Goal: Transaction & Acquisition: Purchase product/service

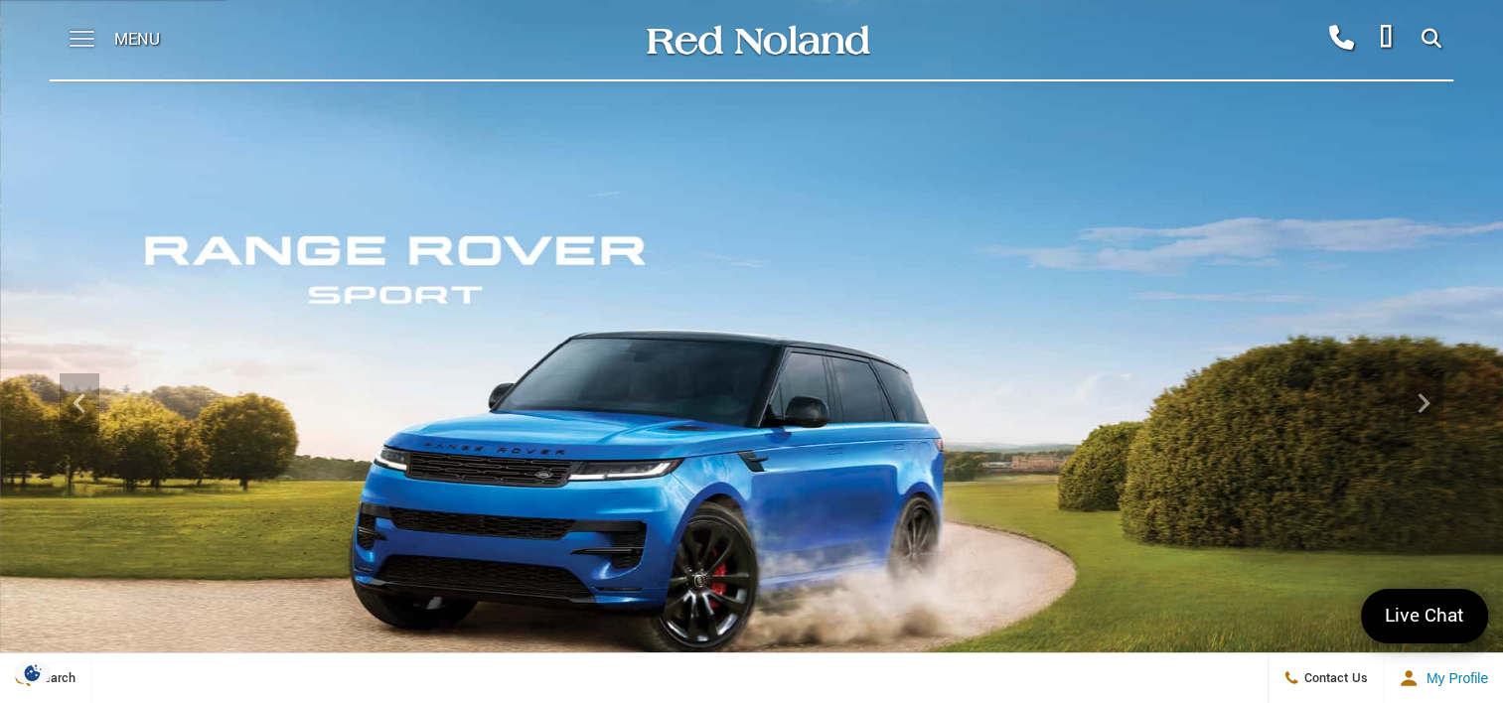
click at [74, 32] on span at bounding box center [82, 32] width 25 height 2
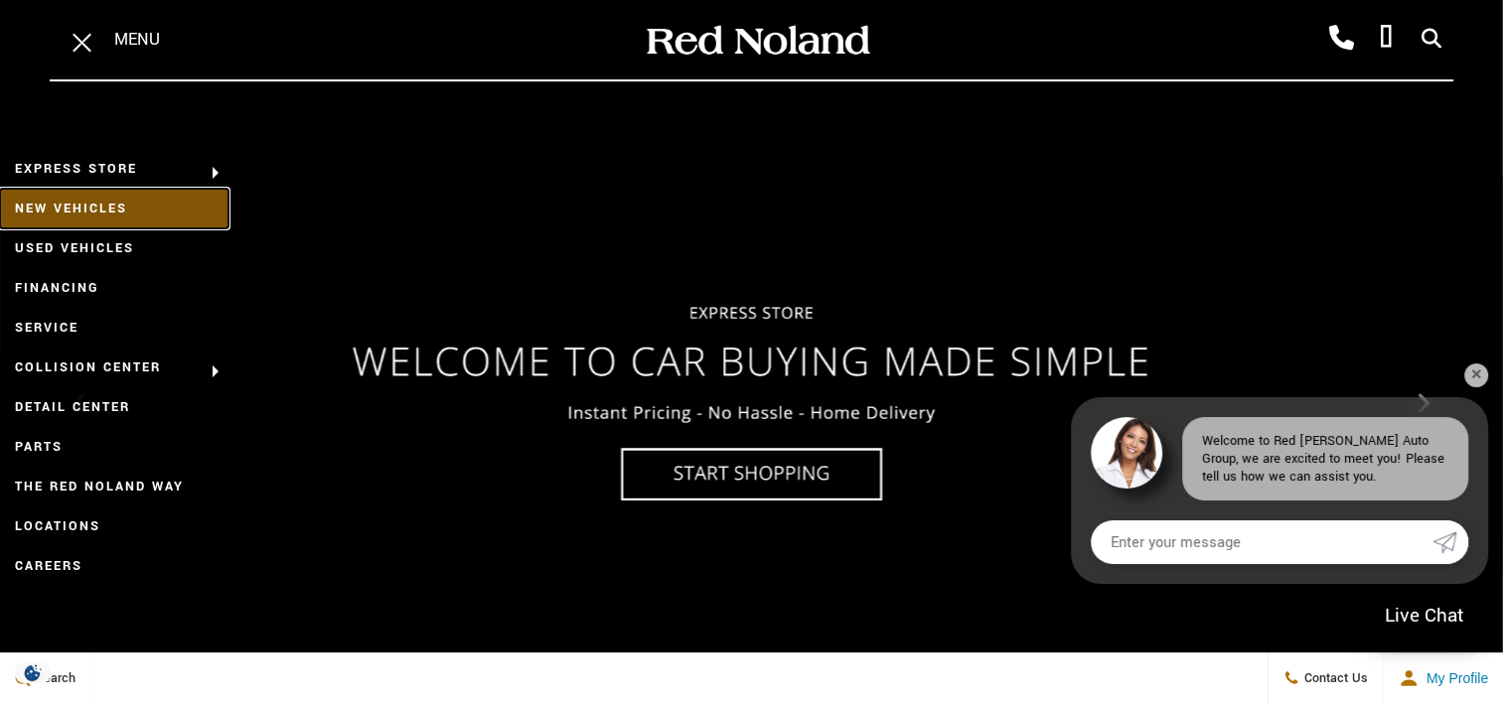
click at [172, 202] on link "New Vehicles" at bounding box center [114, 209] width 228 height 40
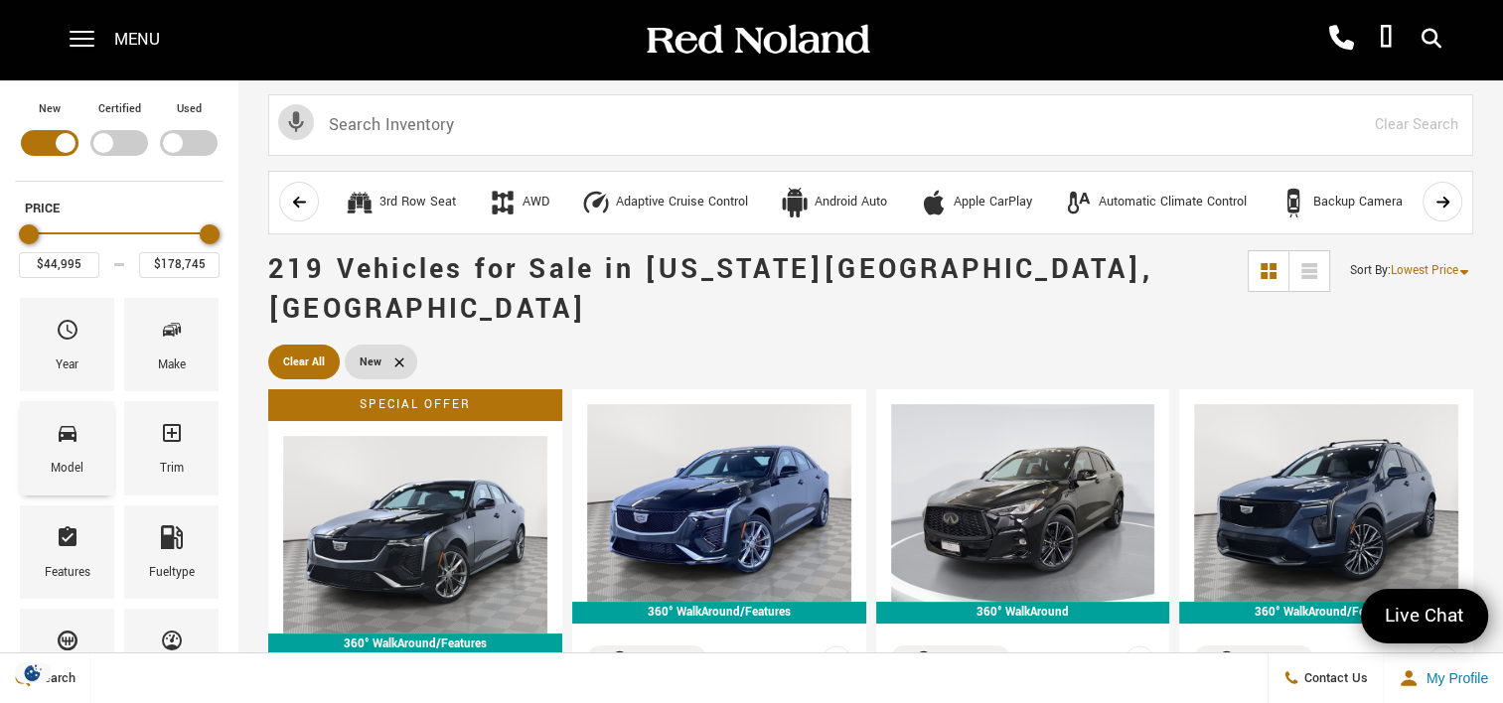
click at [75, 433] on icon "Model" at bounding box center [68, 434] width 18 height 16
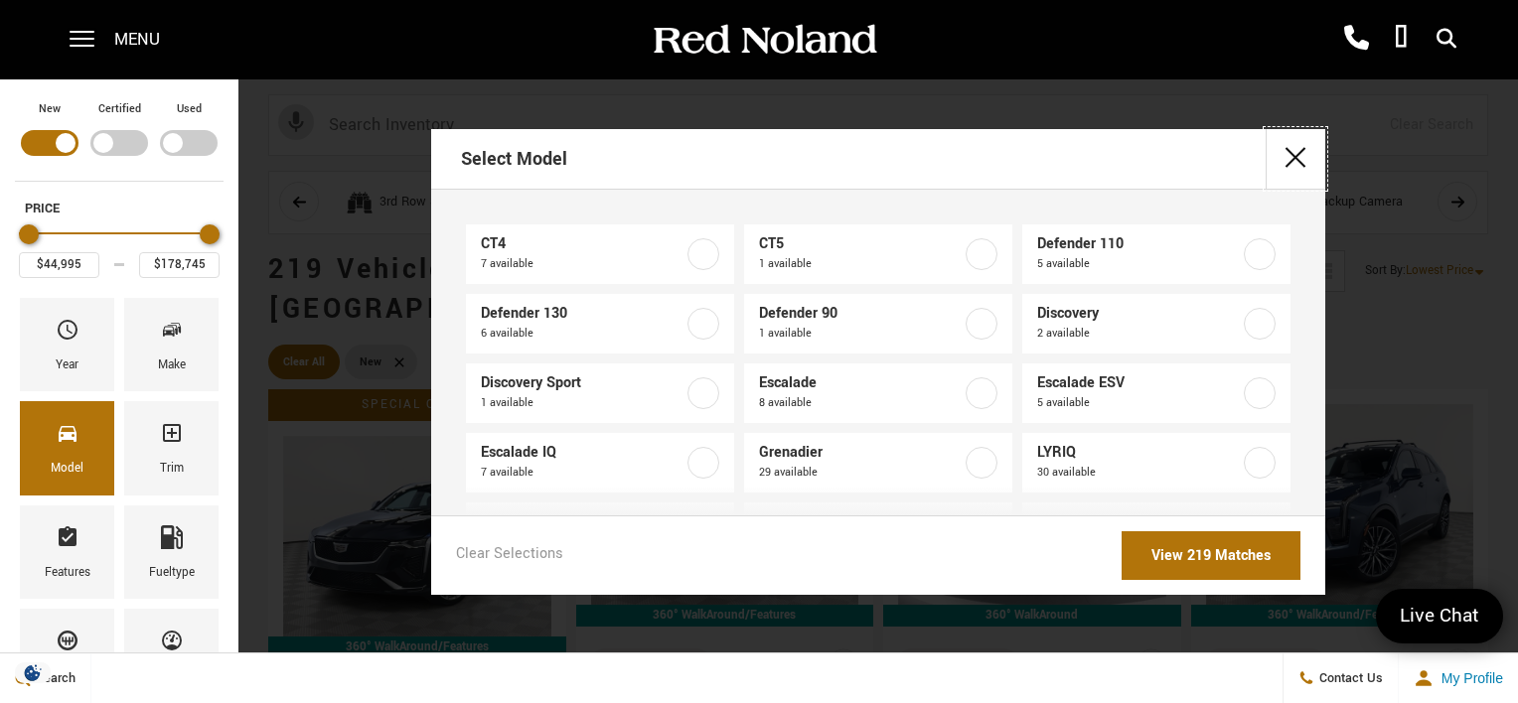
click at [1302, 148] on button "close" at bounding box center [1296, 159] width 60 height 60
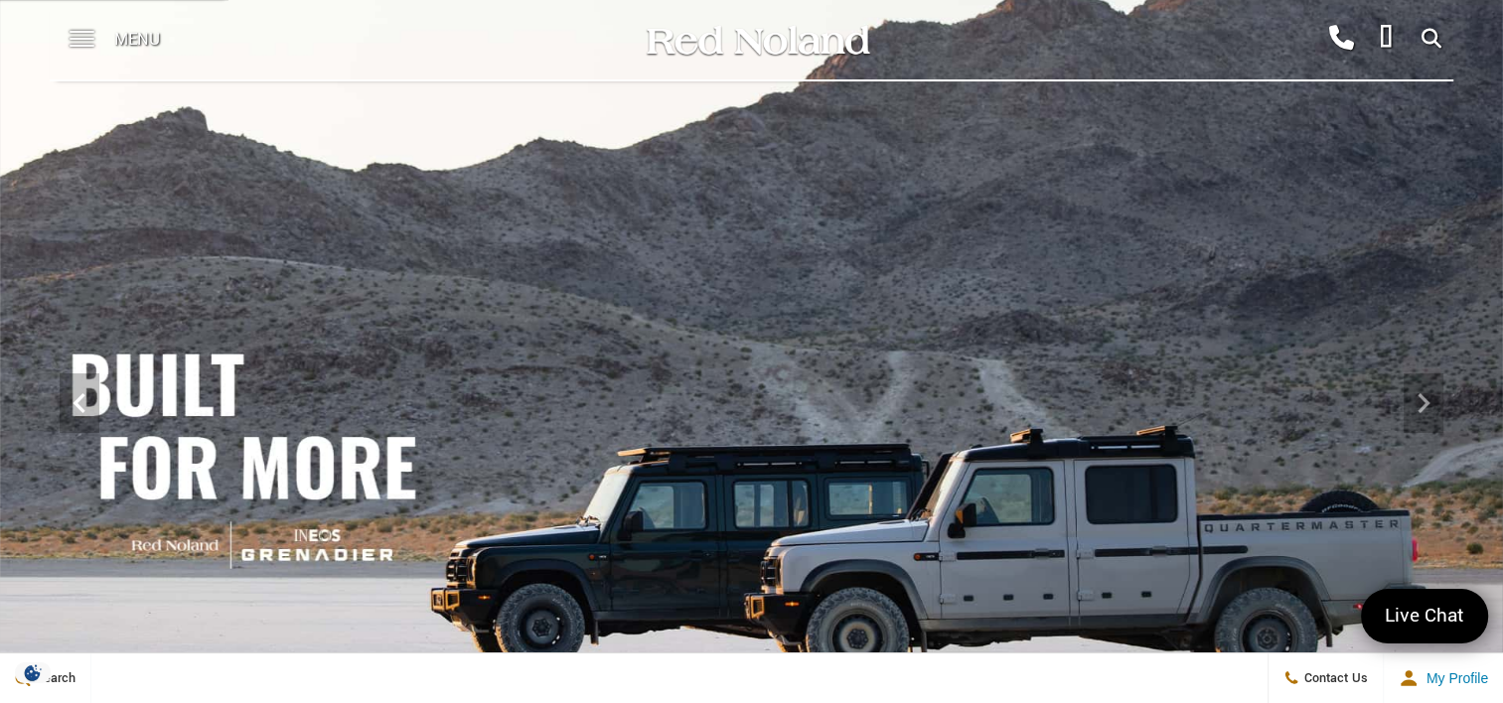
click at [330, 484] on img at bounding box center [751, 402] width 1503 height 845
